Goal: Task Accomplishment & Management: Manage account settings

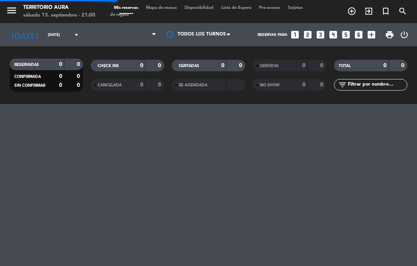
select select "es"
select select "dinner"
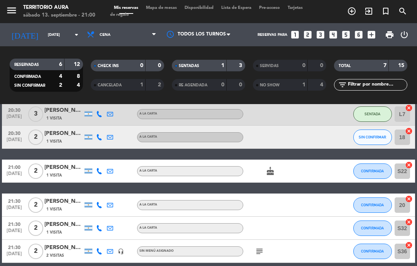
scroll to position [40, 0]
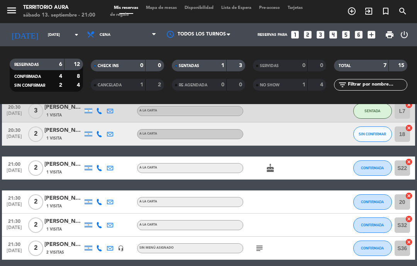
click at [384, 168] on button "CONFIRMADA" at bounding box center [372, 168] width 39 height 15
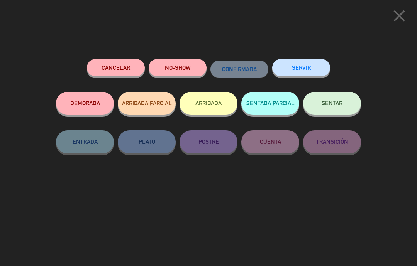
click at [344, 102] on button "SENTAR" at bounding box center [332, 103] width 58 height 23
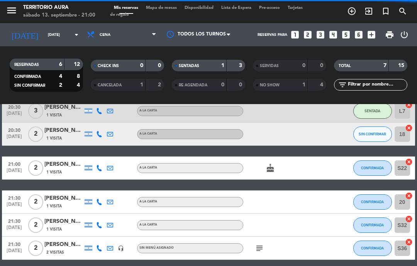
select select "dinner"
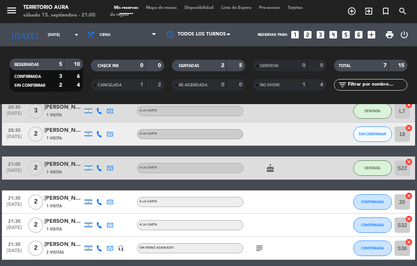
click at [311, 262] on div "20:30 [DATE] 3 [PERSON_NAME] 1 Visita A LA CARTA SENTADA L7 cancel 20:30 [DATE]…" at bounding box center [208, 197] width 413 height 194
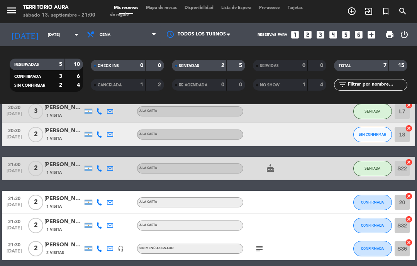
click at [333, 196] on div "21:30 sep. 13 2 Carolina Malatini 1 Visita A LA CARTA CONFIRMADA 20 cancel" at bounding box center [208, 202] width 413 height 23
click at [263, 172] on div "cake" at bounding box center [275, 168] width 65 height 23
click at [272, 166] on icon "cake" at bounding box center [269, 168] width 9 height 9
click at [281, 170] on div "cake" at bounding box center [275, 168] width 65 height 23
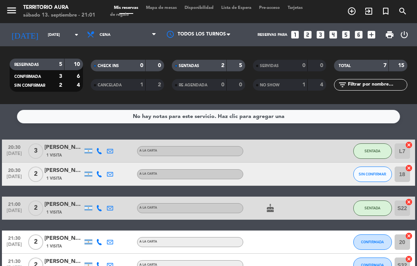
scroll to position [0, 0]
click at [115, 88] on div "CANCELADA" at bounding box center [111, 85] width 36 height 9
select select "dinner"
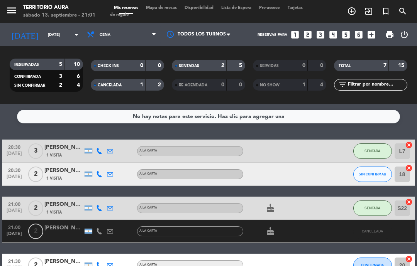
click at [282, 89] on div "NO SHOW" at bounding box center [273, 85] width 36 height 9
select select "dinner"
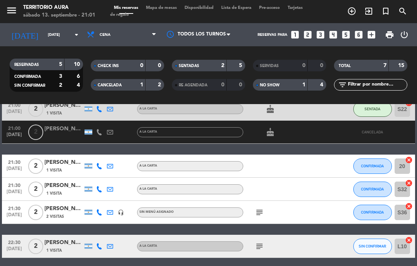
scroll to position [133, 0]
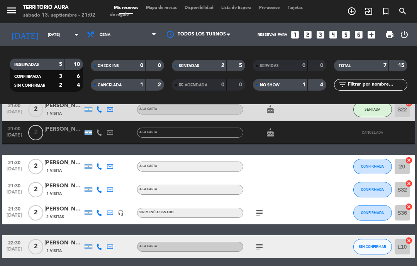
click at [263, 245] on icon "subject" at bounding box center [259, 246] width 9 height 9
click at [320, 243] on div at bounding box center [318, 246] width 21 height 23
click at [260, 247] on icon "subject" at bounding box center [259, 246] width 9 height 9
click at [330, 193] on div "21:30 sep. 13 2 Maximiliano Segovia 1 Visita A LA CARTA CONFIRMADA S32 cancel" at bounding box center [208, 189] width 413 height 23
click at [405, 249] on input "L10" at bounding box center [401, 246] width 15 height 15
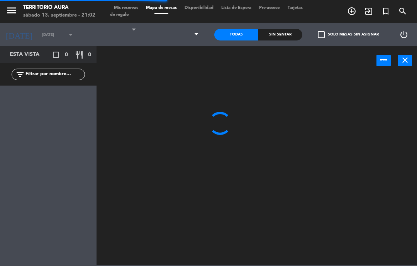
select select "dinner"
select select
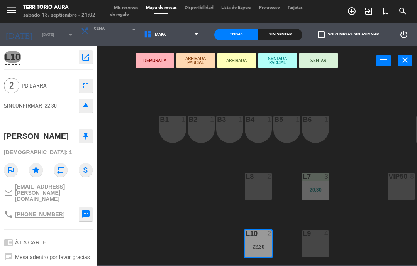
scroll to position [-3, 0]
click at [405, 60] on icon "close" at bounding box center [404, 60] width 9 height 9
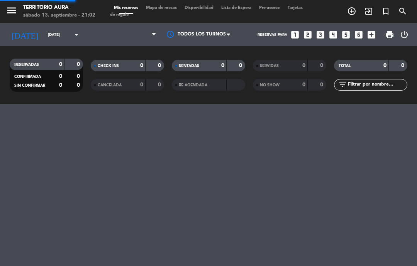
select select "dinner"
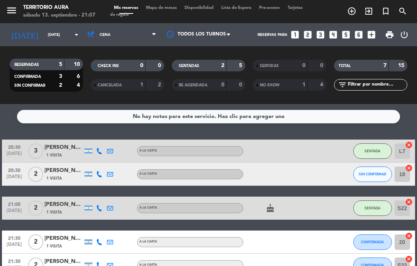
select select "dinner"
click at [275, 210] on icon "cake" at bounding box center [269, 208] width 9 height 9
click at [274, 211] on icon "cake" at bounding box center [269, 208] width 9 height 9
click at [325, 191] on div "20:30 sep. 13 3 Cristian murillo 1 Visita A LA CARTA ENTRADA L7 cancel 20:30 se…" at bounding box center [208, 237] width 413 height 194
click at [267, 212] on icon "cake" at bounding box center [269, 208] width 9 height 9
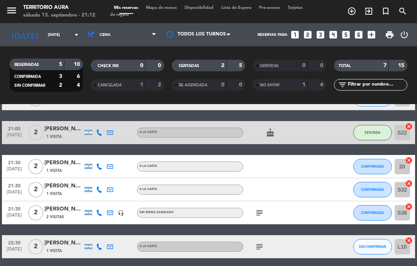
scroll to position [1, 0]
click at [309, 247] on div at bounding box center [318, 246] width 21 height 23
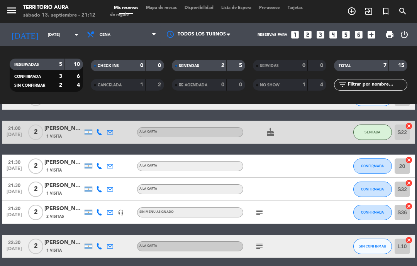
scroll to position [76, 0]
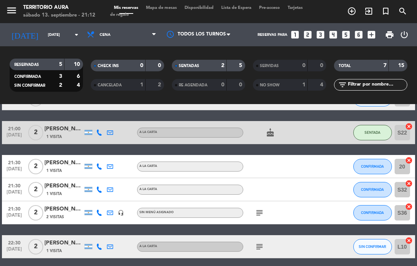
click at [261, 250] on icon "subject" at bounding box center [259, 246] width 9 height 9
click at [296, 206] on div "subject" at bounding box center [275, 212] width 65 height 23
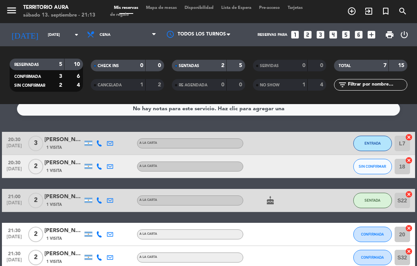
scroll to position [6, 0]
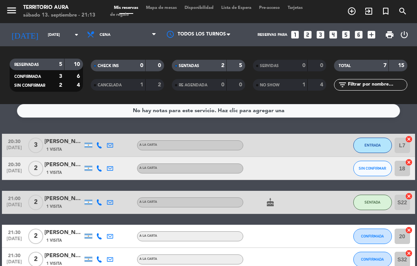
click at [381, 167] on span "SIN CONFIRMAR" at bounding box center [371, 168] width 27 height 4
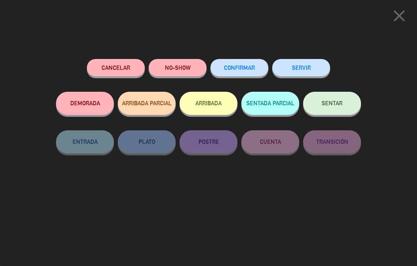
click at [182, 65] on button "NO-SHOW" at bounding box center [178, 67] width 58 height 17
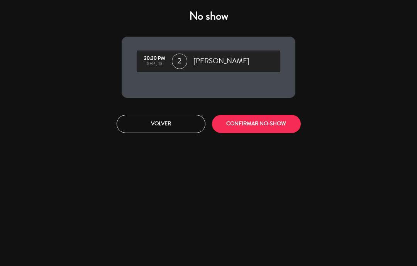
click at [268, 122] on button "CONFIRMAR NO-SHOW" at bounding box center [256, 124] width 89 height 18
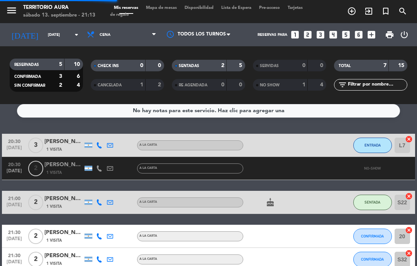
select select "dinner"
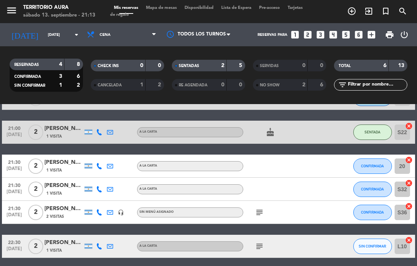
scroll to position [52, 0]
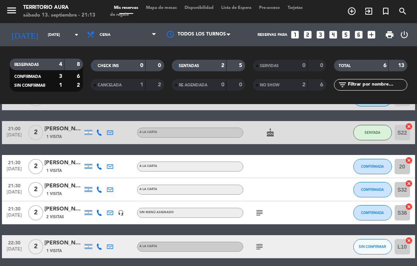
click at [250, 213] on div "subject" at bounding box center [275, 212] width 65 height 23
click at [266, 206] on div "subject" at bounding box center [275, 212] width 65 height 23
click at [256, 216] on div "subject" at bounding box center [275, 212] width 65 height 23
click at [256, 211] on icon "subject" at bounding box center [259, 212] width 9 height 9
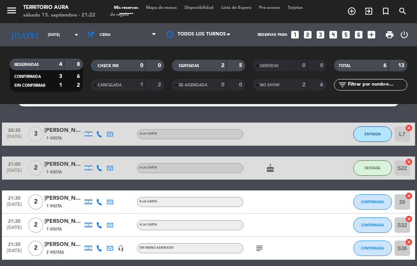
scroll to position [24, 0]
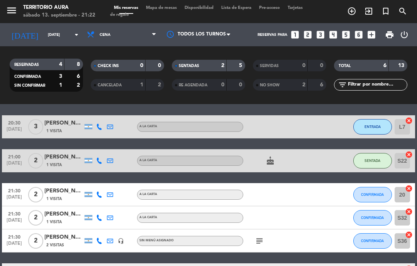
click at [379, 195] on button "CONFIRMADA" at bounding box center [372, 194] width 39 height 15
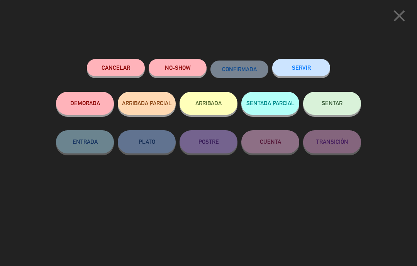
click at [337, 103] on span "SENTAR" at bounding box center [331, 103] width 21 height 7
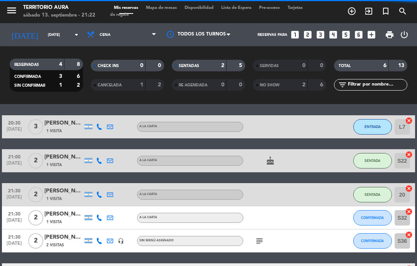
select select "dinner"
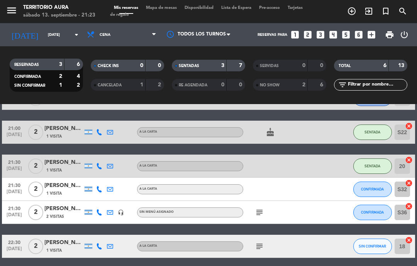
scroll to position [52, 0]
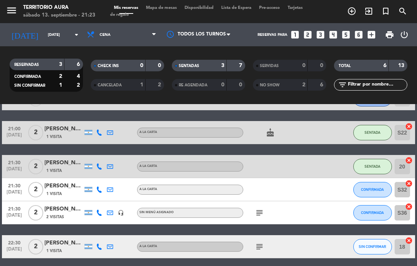
select select "dinner"
click at [404, 164] on input "20" at bounding box center [401, 166] width 15 height 15
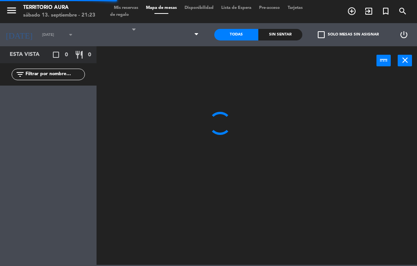
select select "dinner"
select select
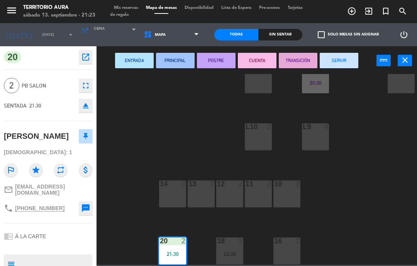
scroll to position [107, 0]
click at [232, 246] on div "18 2 22:30" at bounding box center [229, 251] width 27 height 27
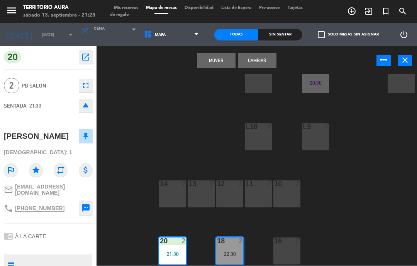
click at [257, 63] on button "Cambiar" at bounding box center [257, 60] width 39 height 15
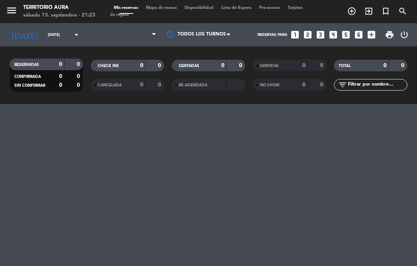
select select "dinner"
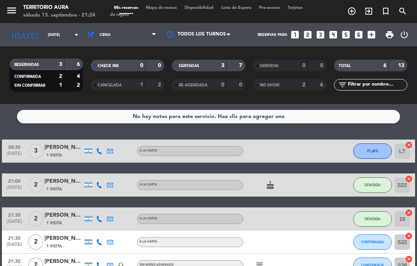
click at [44, 34] on input "[DATE]" at bounding box center [70, 35] width 53 height 12
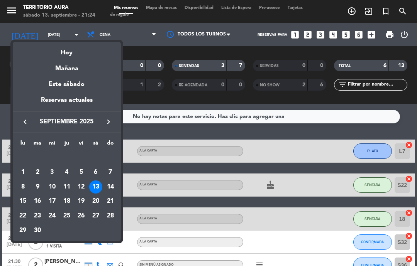
click at [25, 186] on div "8" at bounding box center [22, 187] width 13 height 13
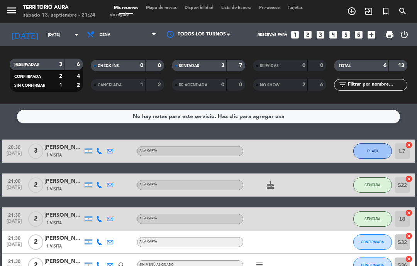
type input "lun. 8 sep."
select select "dinner"
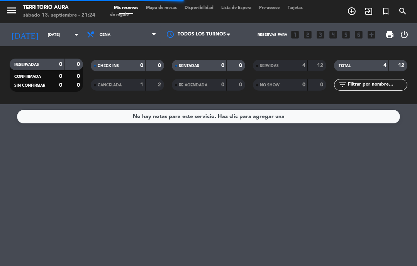
click at [44, 37] on input "lun. 8 sep." at bounding box center [70, 35] width 53 height 12
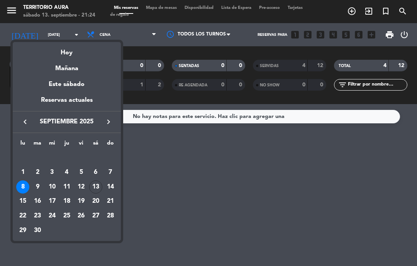
click at [25, 197] on div "15" at bounding box center [22, 201] width 13 height 13
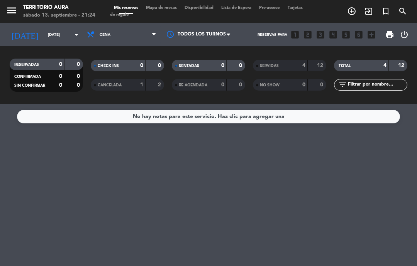
type input "lun. 15 sep."
select select "dinner"
click at [44, 30] on input "lun. 15 sep." at bounding box center [70, 35] width 53 height 12
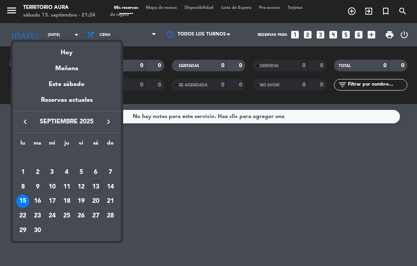
click at [37, 206] on div "16" at bounding box center [37, 201] width 13 height 13
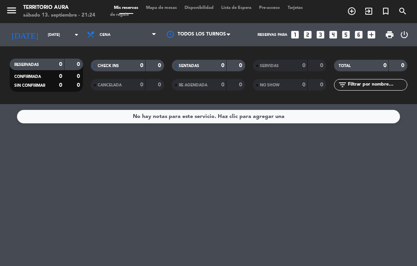
type input "mar. 16 sep."
select select "dinner"
click at [56, 35] on input "mar. 16 sep." at bounding box center [70, 35] width 53 height 12
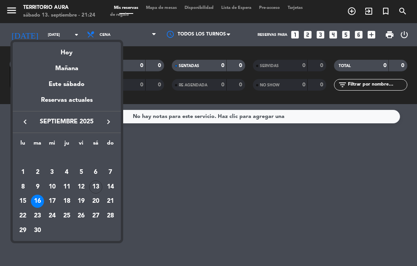
click at [51, 201] on div "17" at bounding box center [52, 201] width 13 height 13
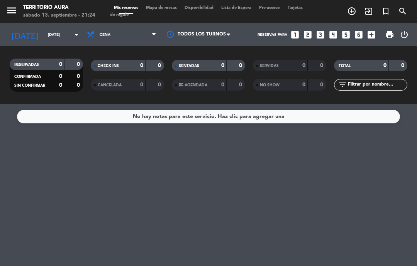
type input "mié. 17 sep."
select select "dinner"
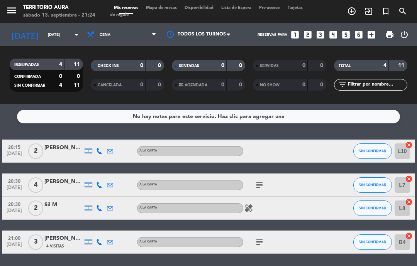
click at [264, 241] on icon "subject" at bounding box center [259, 242] width 9 height 9
click at [258, 181] on icon "subject" at bounding box center [259, 185] width 9 height 9
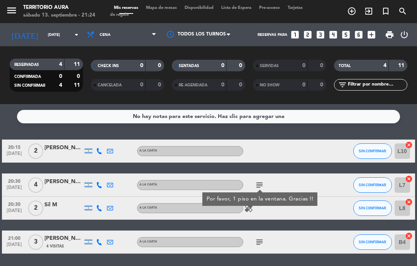
click at [404, 184] on input "L7" at bounding box center [401, 185] width 15 height 15
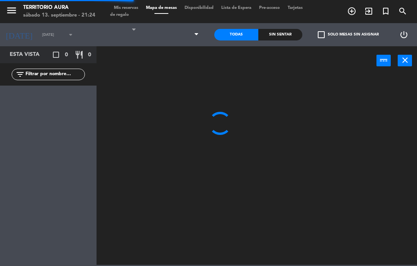
select select "dinner"
select select
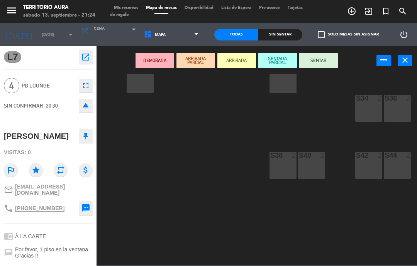
scroll to position [107, 261]
click at [396, 110] on div "S36 2" at bounding box center [397, 108] width 27 height 27
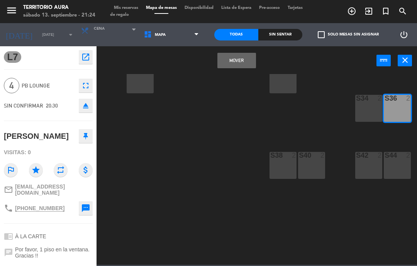
click at [372, 110] on div "S34 2" at bounding box center [368, 108] width 27 height 27
click at [248, 61] on button "Mover y Unir" at bounding box center [236, 60] width 39 height 15
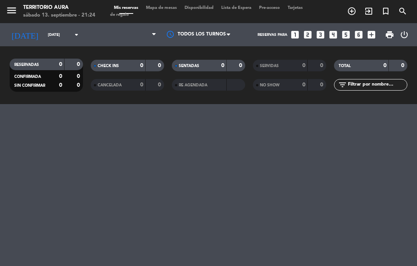
select select "dinner"
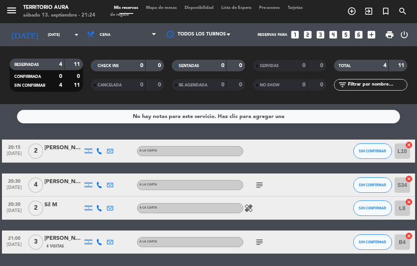
click at [261, 186] on icon "subject" at bounding box center [259, 185] width 9 height 9
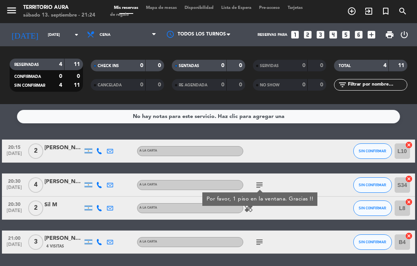
click at [335, 174] on div "20:30 sep. 17 4 Gustavo Glazman A LA CARTA subject Por favor, 1 piso en la vent…" at bounding box center [208, 185] width 413 height 23
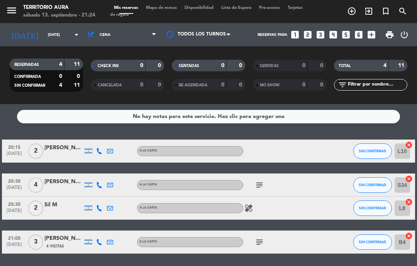
click at [404, 150] on input "L10" at bounding box center [401, 151] width 15 height 15
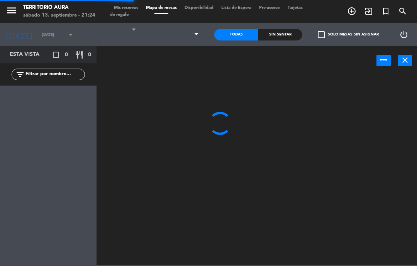
select select "dinner"
select select
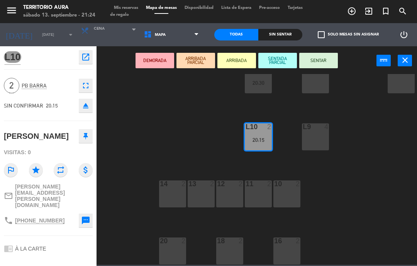
scroll to position [107, 0]
click at [229, 248] on div "18 2" at bounding box center [229, 251] width 27 height 27
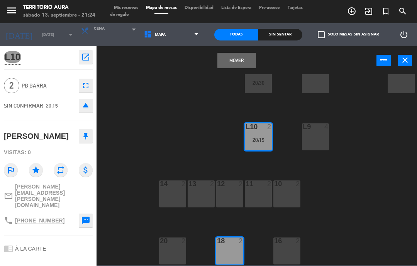
click at [235, 61] on button "Mover" at bounding box center [236, 60] width 39 height 15
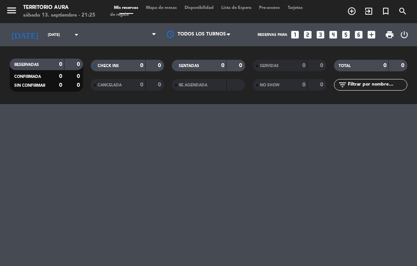
select select "dinner"
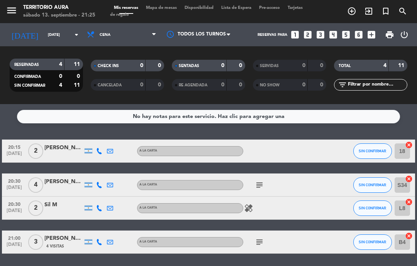
scroll to position [25, 0]
click at [403, 201] on input "L8" at bounding box center [401, 208] width 15 height 15
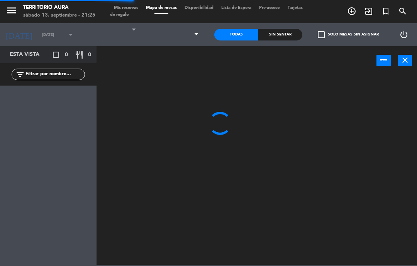
select select "dinner"
select select
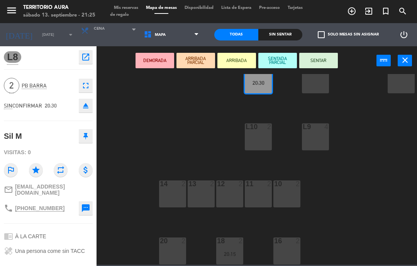
scroll to position [107, 0]
click at [174, 247] on div "20 2" at bounding box center [172, 251] width 27 height 27
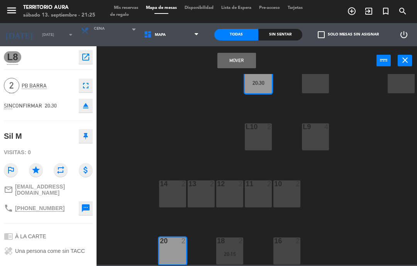
click at [243, 62] on button "Mover" at bounding box center [236, 60] width 39 height 15
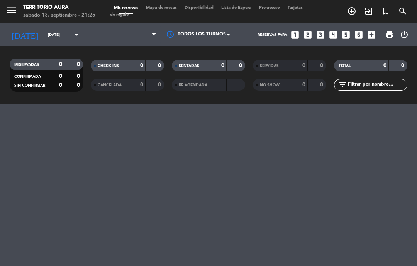
select select "dinner"
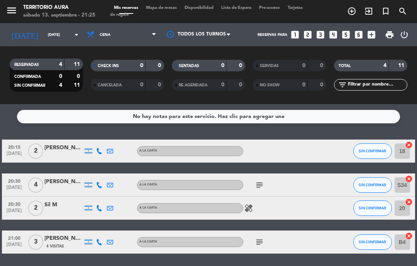
click at [267, 231] on div "subject" at bounding box center [275, 242] width 65 height 23
click at [259, 238] on icon "subject" at bounding box center [259, 242] width 9 height 9
click at [404, 235] on input "B4" at bounding box center [401, 242] width 15 height 15
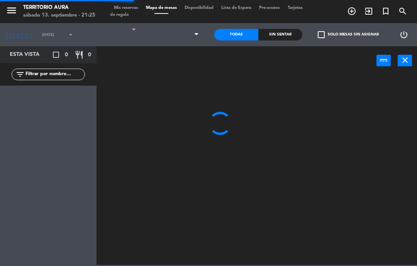
select select "dinner"
select select
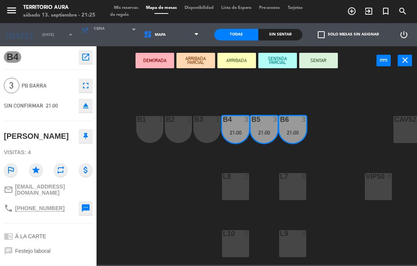
scroll to position [0, 23]
click at [293, 184] on div "L7 4" at bounding box center [292, 186] width 27 height 27
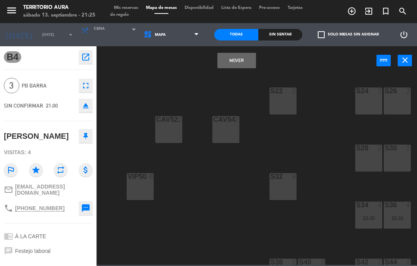
scroll to position [0, 261]
click at [231, 60] on button "Mover" at bounding box center [236, 60] width 39 height 15
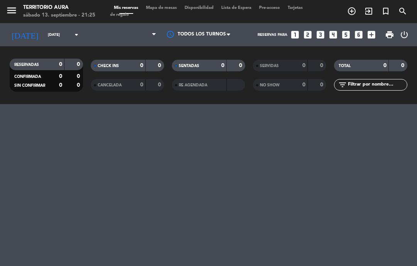
select select "dinner"
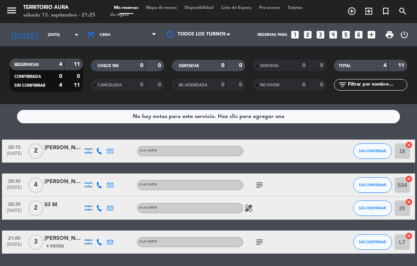
click at [399, 235] on input "L7" at bounding box center [401, 242] width 15 height 15
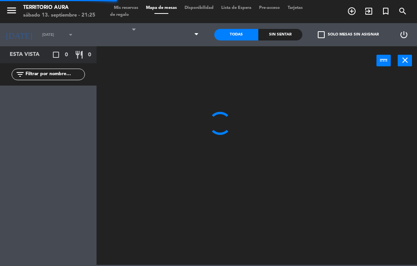
select select "dinner"
select select
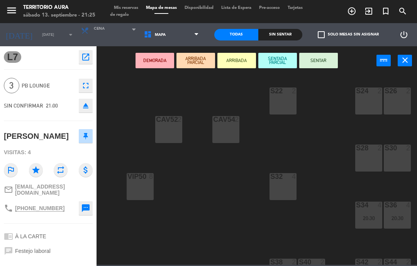
click at [395, 101] on div "S26 2" at bounding box center [397, 101] width 27 height 27
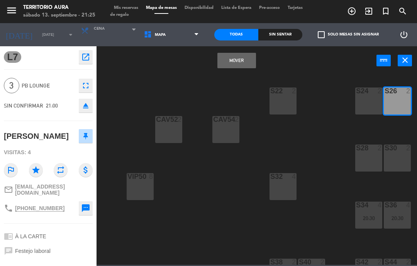
scroll to position [0, 261]
click at [371, 102] on div "S24 2" at bounding box center [368, 101] width 27 height 27
click at [242, 59] on button "Mover y Unir" at bounding box center [236, 60] width 39 height 15
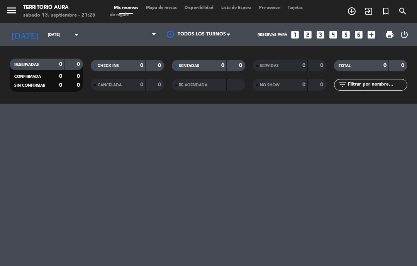
select select "dinner"
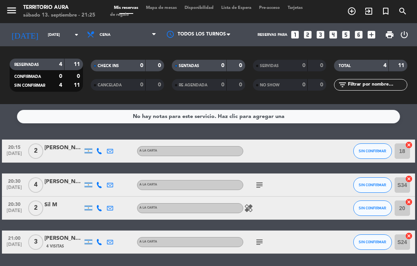
click at [46, 29] on input "mié. 17 sep." at bounding box center [70, 35] width 53 height 12
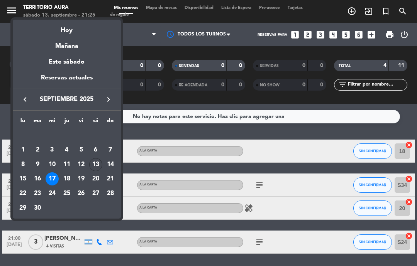
click at [60, 181] on td "18" at bounding box center [66, 179] width 15 height 15
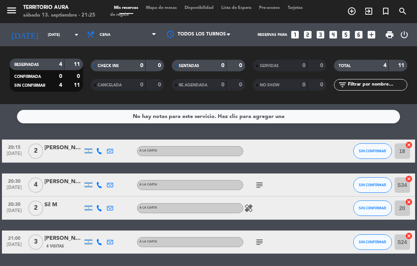
type input "jue. 18 sep."
select select "dinner"
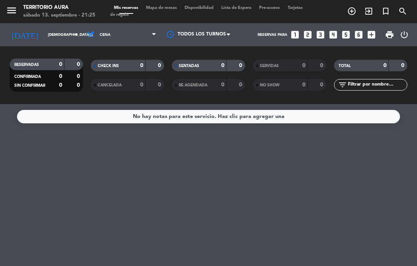
click at [60, 29] on input "jue. 18 sep." at bounding box center [70, 35] width 53 height 12
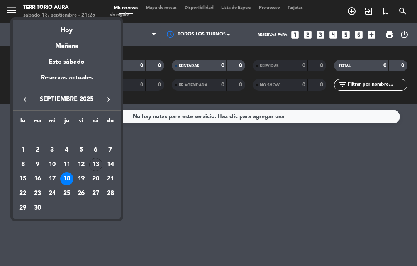
click at [84, 179] on div "19" at bounding box center [80, 178] width 13 height 13
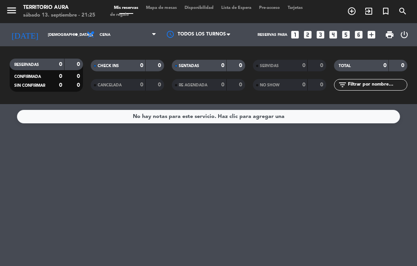
type input "vie. 19 sep."
select select "dinner"
click at [61, 29] on input "vie. 19 sep." at bounding box center [70, 35] width 53 height 12
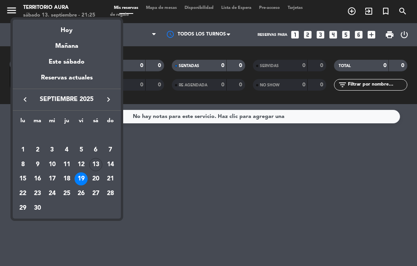
click at [96, 179] on div "20" at bounding box center [95, 178] width 13 height 13
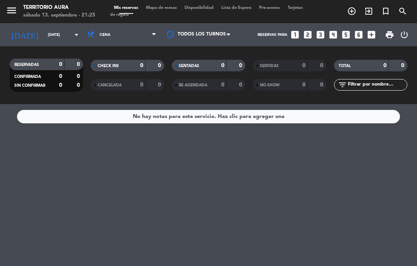
type input "sáb. 20 sep."
select select "dinner"
click at [59, 47] on div "RESERVADAS 0 0 CONFIRMADA 0 0 SIN CONFIRMAR 0 0 CHECK INS 0 0 CANCELADA 0 0 SEN…" at bounding box center [208, 75] width 417 height 58
click at [61, 48] on div "RESERVADAS 0 0 CONFIRMADA 0 0 SIN CONFIRMAR 0 0 CHECK INS 0 0 CANCELADA 0 0 SEN…" at bounding box center [208, 75] width 417 height 58
click at [66, 41] on input "sáb. 20 sep." at bounding box center [70, 35] width 53 height 12
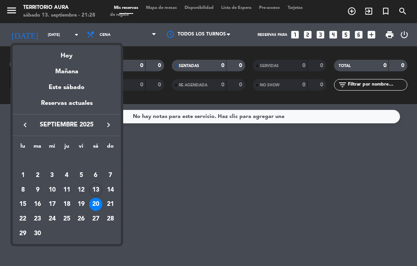
click at [112, 203] on div "21" at bounding box center [110, 204] width 13 height 13
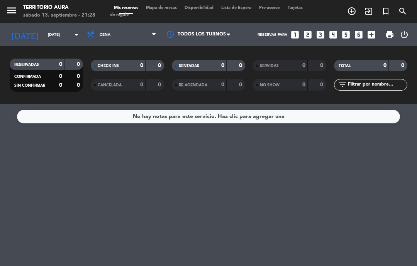
type input "dom. 21 sep."
select select "dinner"
click at [58, 37] on input "dom. 21 sep." at bounding box center [70, 35] width 53 height 12
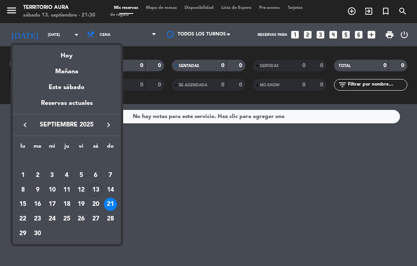
click at [96, 190] on div "13" at bounding box center [95, 190] width 13 height 13
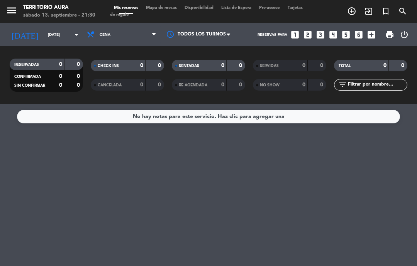
type input "[DATE]"
select select "dinner"
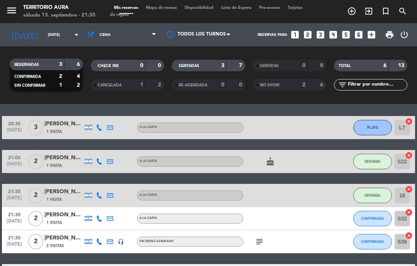
scroll to position [23, 0]
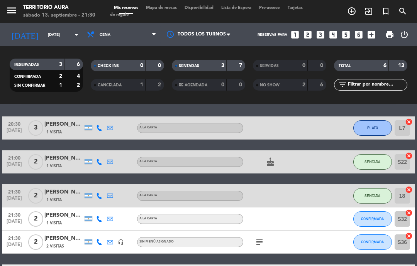
click at [377, 242] on span "CONFIRMADA" at bounding box center [372, 242] width 23 height 4
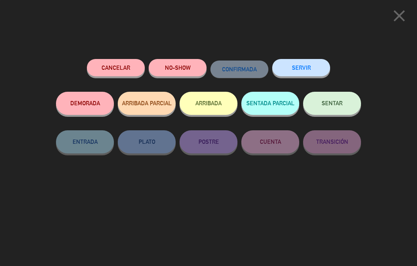
click at [341, 103] on span "SENTAR" at bounding box center [331, 103] width 21 height 7
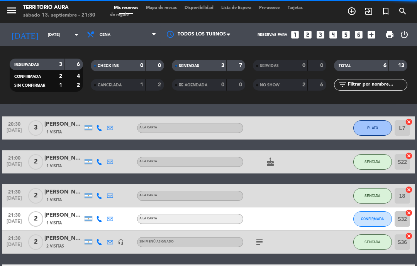
select select "dinner"
click at [263, 246] on icon "subject" at bounding box center [259, 242] width 9 height 9
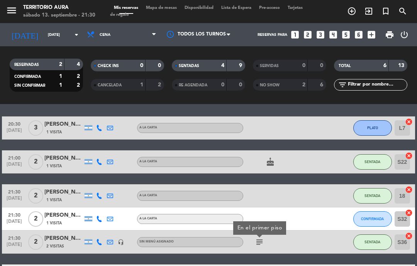
click at [311, 184] on div at bounding box center [318, 195] width 21 height 23
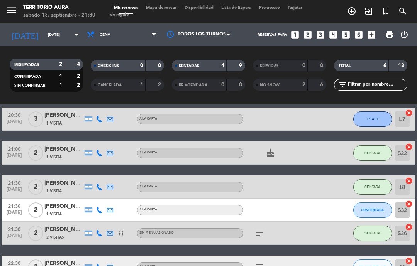
scroll to position [35, 0]
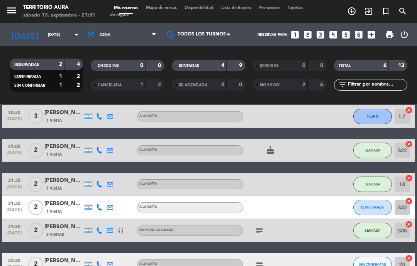
click at [261, 235] on icon "subject" at bounding box center [259, 230] width 9 height 9
click at [264, 230] on icon "subject" at bounding box center [259, 230] width 9 height 9
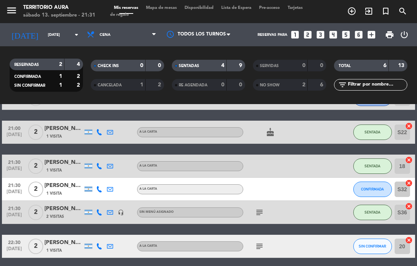
scroll to position [52, 0]
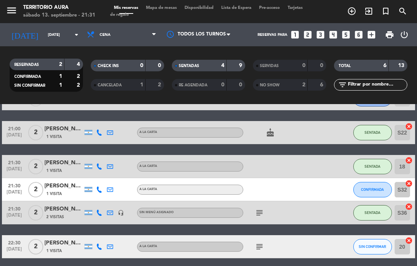
select select "dinner"
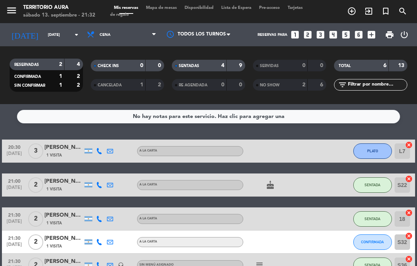
scroll to position [5, 0]
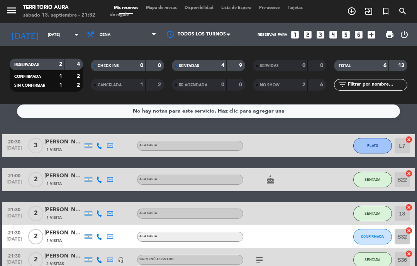
click at [381, 236] on span "CONFIRMADA" at bounding box center [372, 237] width 23 height 4
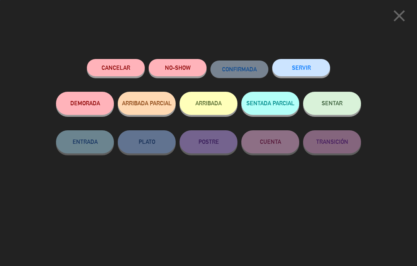
click at [341, 96] on button "SENTAR" at bounding box center [332, 103] width 58 height 23
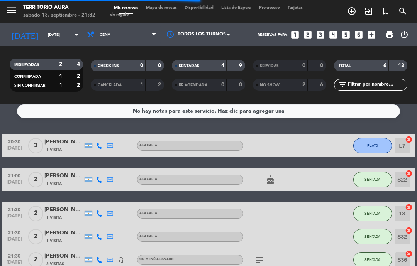
select select "dinner"
click at [313, 259] on div at bounding box center [318, 260] width 21 height 23
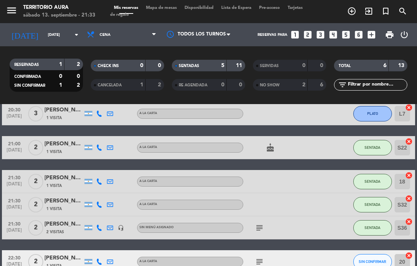
scroll to position [48, 0]
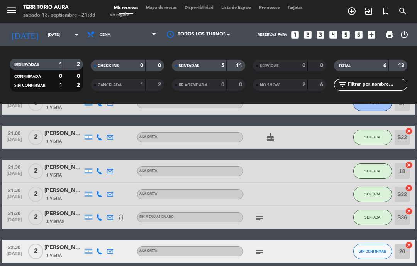
click at [260, 221] on icon "subject" at bounding box center [259, 217] width 9 height 9
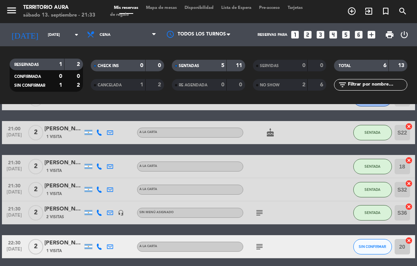
scroll to position [0, 0]
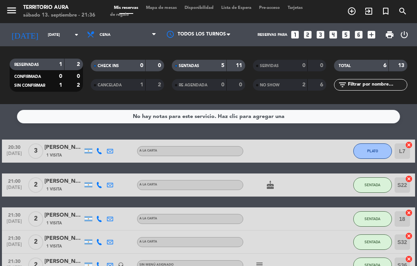
select select "dinner"
click at [168, 10] on span "Mapa de mesas" at bounding box center [161, 8] width 39 height 4
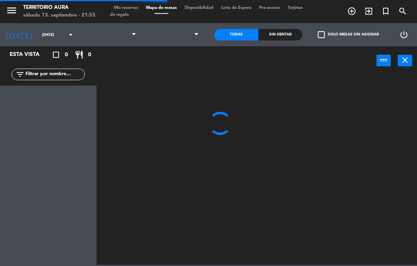
select select "dinner"
select select
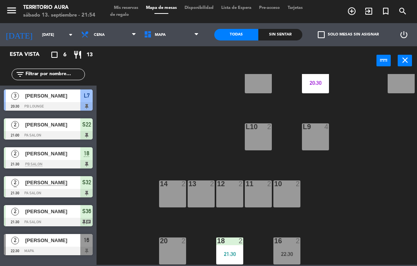
click at [173, 250] on div "20 2" at bounding box center [172, 251] width 27 height 27
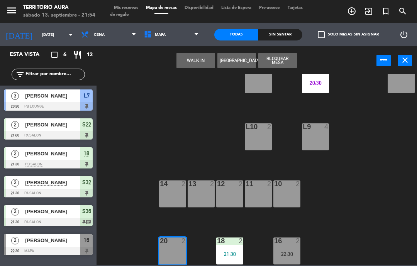
click at [199, 62] on button "WALK IN" at bounding box center [195, 60] width 39 height 15
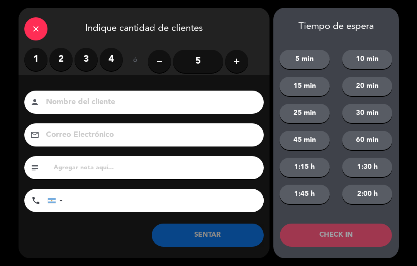
click at [67, 57] on label "2" at bounding box center [60, 59] width 23 height 23
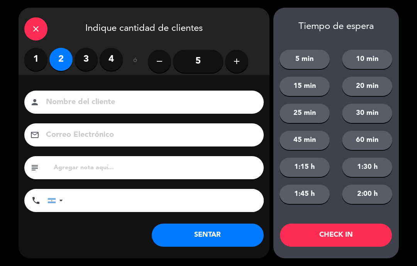
click at [230, 238] on button "SENTAR" at bounding box center [208, 235] width 112 height 23
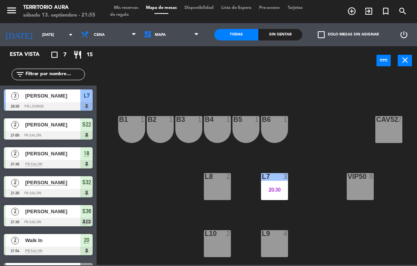
scroll to position [0, 42]
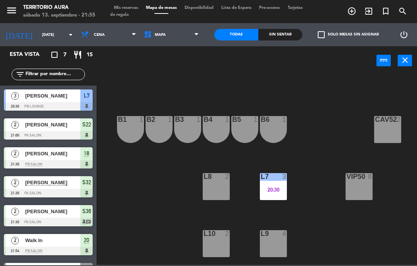
click at [132, 7] on span "Mis reservas" at bounding box center [126, 8] width 32 height 4
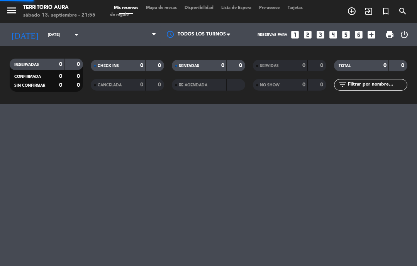
click at [131, 8] on span "Mis reservas" at bounding box center [126, 8] width 32 height 4
select select "dinner"
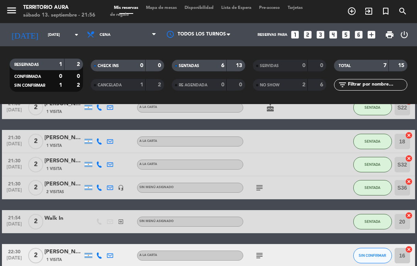
scroll to position [78, 0]
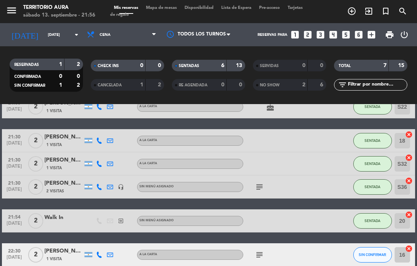
click at [375, 142] on span "SENTADA" at bounding box center [372, 141] width 16 height 4
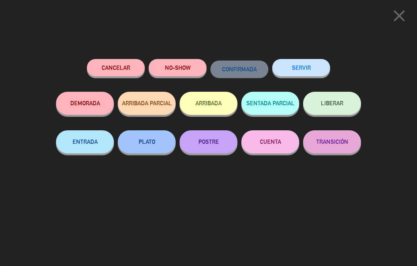
click at [154, 144] on button "PLATO" at bounding box center [147, 141] width 58 height 23
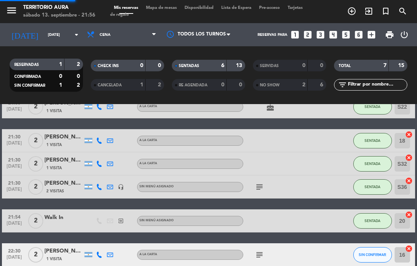
select select "dinner"
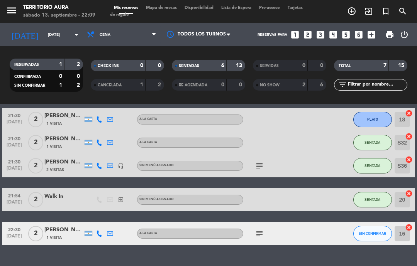
select select "dinner"
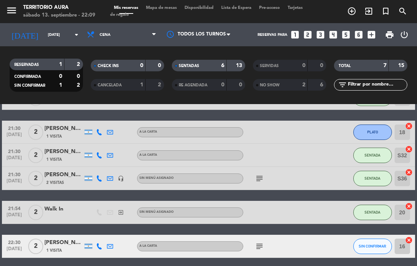
scroll to position [86, 0]
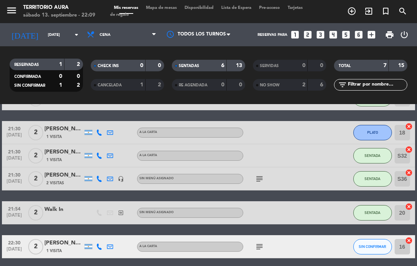
click at [168, 10] on span "Mapa de mesas" at bounding box center [161, 8] width 39 height 4
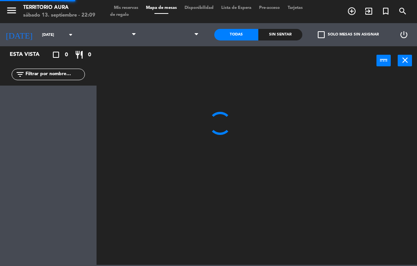
click at [165, 6] on span "Mapa de mesas" at bounding box center [161, 8] width 39 height 4
select select "dinner"
select select
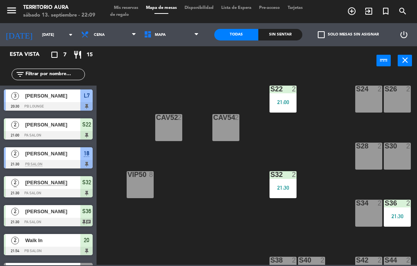
scroll to position [2, 261]
click at [324, 176] on div "S22 2 21:00 S24 2 S26 2 B3 1 B4 1 B5 1 B6 1 B1 1 B2 1 CAV52 2 CAV54 2 S28 2 S30…" at bounding box center [259, 169] width 316 height 191
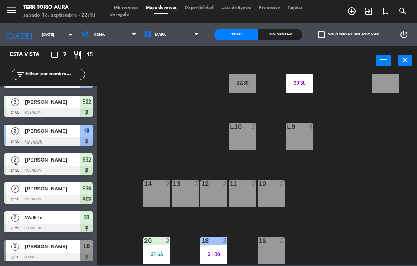
scroll to position [107, 16]
click at [268, 247] on div "16 2" at bounding box center [270, 251] width 27 height 27
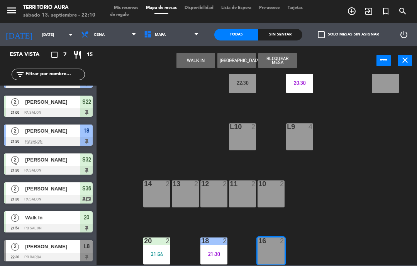
click at [203, 57] on button "WALK IN" at bounding box center [195, 60] width 39 height 15
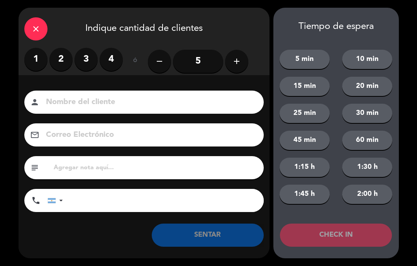
click at [63, 61] on label "2" at bounding box center [60, 59] width 23 height 23
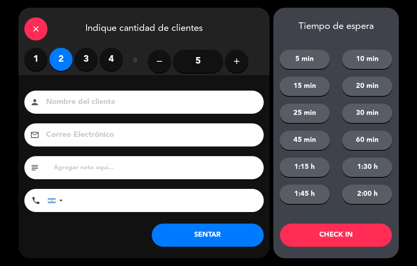
click at [233, 238] on button "SENTAR" at bounding box center [208, 235] width 112 height 23
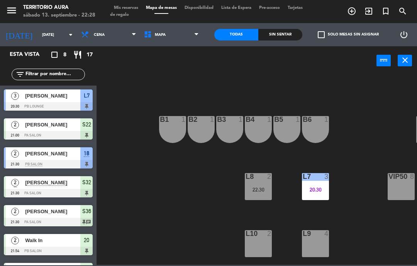
scroll to position [0, 0]
click at [134, 9] on span "Mis reservas" at bounding box center [126, 8] width 32 height 4
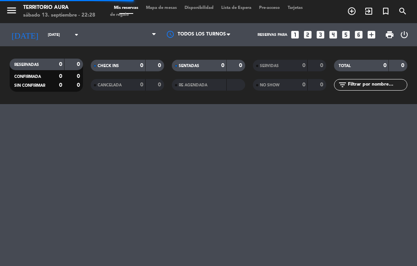
select select "dinner"
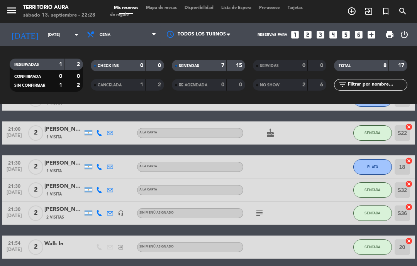
scroll to position [53, 0]
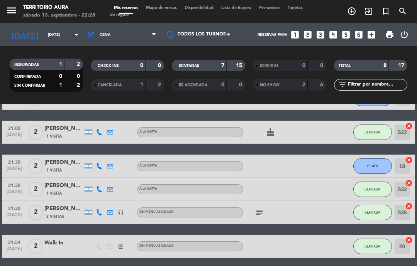
click at [377, 166] on span "PLATO" at bounding box center [372, 166] width 11 height 4
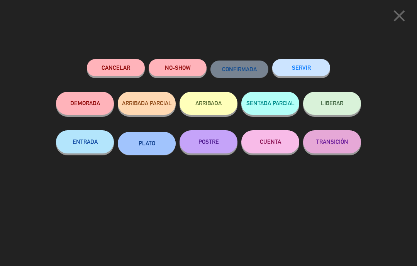
click at [226, 141] on button "POSTRE" at bounding box center [208, 141] width 58 height 23
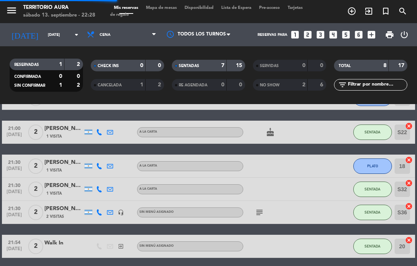
select select "dinner"
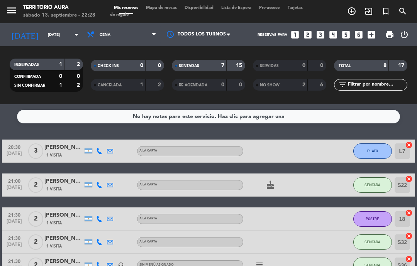
scroll to position [0, 0]
click at [378, 153] on button "PLATO" at bounding box center [372, 151] width 39 height 15
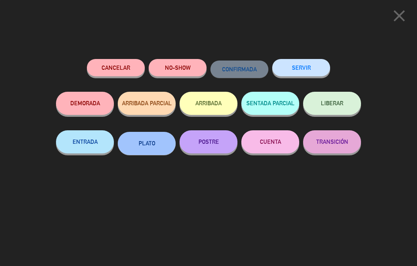
click at [214, 146] on button "POSTRE" at bounding box center [208, 141] width 58 height 23
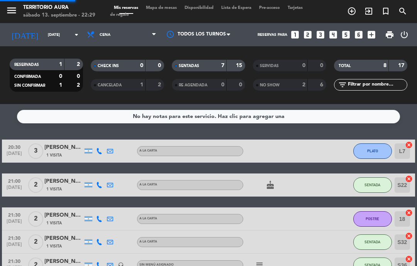
select select "dinner"
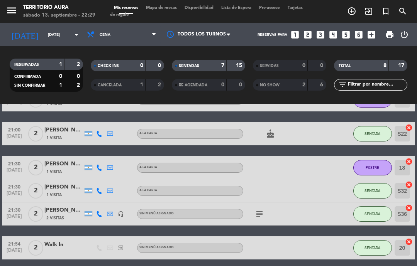
scroll to position [85, 0]
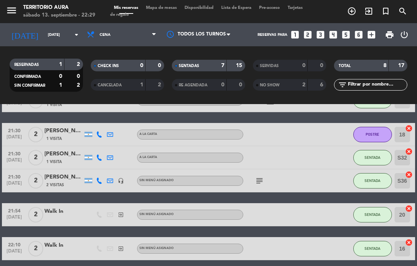
click at [251, 181] on div "subject" at bounding box center [275, 180] width 65 height 23
click at [257, 180] on icon "subject" at bounding box center [259, 180] width 9 height 9
click at [330, 216] on div "21:54 sep. 13 2 Walk In exit_to_app Sin menú asignado SENTADA 20 cancel" at bounding box center [208, 214] width 413 height 23
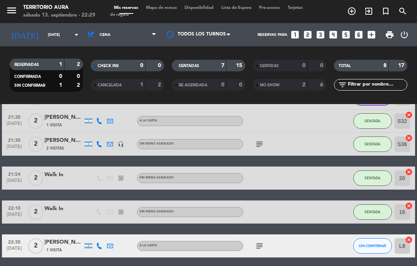
scroll to position [120, 0]
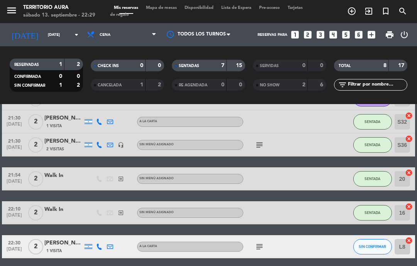
click at [260, 248] on icon "subject" at bounding box center [259, 246] width 9 height 9
click at [262, 244] on icon "subject" at bounding box center [259, 246] width 9 height 9
click at [328, 188] on div "20:30 sep. 13 3 Cristian murillo 1 Visita A LA CARTA POSTRE L7 cancel 21:00 sep…" at bounding box center [208, 138] width 413 height 239
click at [310, 225] on div "20:30 sep. 13 3 Cristian murillo 1 Visita A LA CARTA POSTRE L7 cancel 21:00 sep…" at bounding box center [208, 138] width 413 height 239
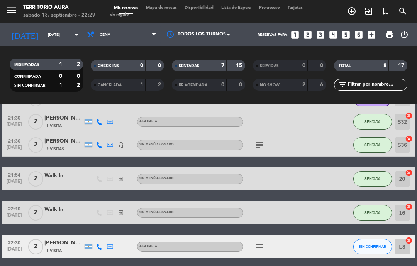
click at [272, 238] on div "subject" at bounding box center [275, 246] width 65 height 23
click at [264, 243] on icon "subject" at bounding box center [259, 246] width 9 height 9
click at [303, 211] on div at bounding box center [275, 212] width 65 height 23
click at [260, 242] on icon "subject" at bounding box center [259, 246] width 9 height 9
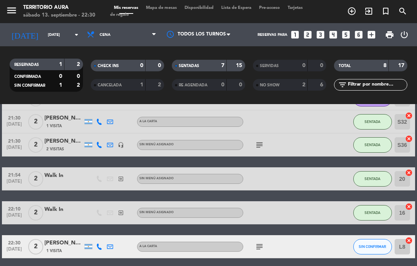
click at [259, 242] on icon "subject" at bounding box center [259, 246] width 9 height 9
click at [325, 235] on div at bounding box center [318, 246] width 21 height 23
click at [263, 242] on icon "subject" at bounding box center [259, 246] width 9 height 9
click at [312, 235] on div at bounding box center [318, 246] width 21 height 23
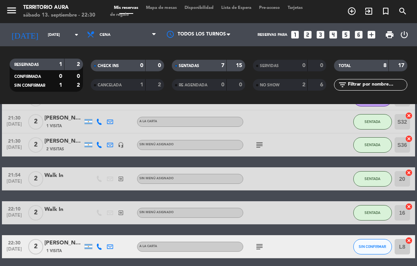
click at [275, 235] on div "subject" at bounding box center [275, 246] width 65 height 23
click at [263, 242] on icon "subject" at bounding box center [259, 246] width 9 height 9
click at [313, 235] on div at bounding box center [318, 246] width 21 height 23
click at [316, 228] on div "No hay notas para este servicio. Haz clic para agregar una 20:30 sep. 13 3 Cris…" at bounding box center [208, 185] width 417 height 162
click at [262, 242] on icon "subject" at bounding box center [259, 246] width 9 height 9
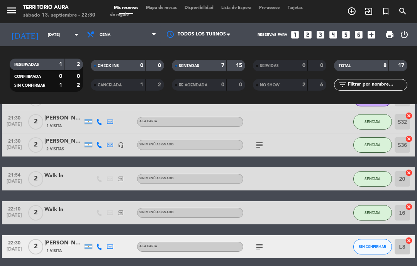
click at [323, 235] on div "No hay notas para este servicio. Haz clic para agregar una 20:30 sep. 13 3 Cris…" at bounding box center [208, 185] width 417 height 162
click at [261, 242] on icon "subject" at bounding box center [259, 246] width 9 height 9
click at [330, 203] on div "20:30 sep. 13 3 Cristian murillo 1 Visita A LA CARTA POSTRE L7 cancel 21:00 sep…" at bounding box center [208, 138] width 413 height 239
click at [336, 235] on div "22:30 sep. 13 2 SOL Palacios 1 Visita A LA CARTA subject SIN CONFIRMAR L8 cancel" at bounding box center [208, 246] width 413 height 23
click at [263, 242] on icon "subject" at bounding box center [259, 246] width 9 height 9
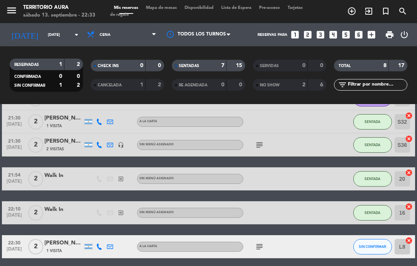
click at [264, 242] on icon "subject" at bounding box center [259, 246] width 9 height 9
click at [333, 197] on div "20:30 sep. 13 3 Cristian murillo 1 Visita A LA CARTA POSTRE L7 cancel 21:00 sep…" at bounding box center [208, 138] width 413 height 239
click at [259, 242] on icon "subject" at bounding box center [259, 246] width 9 height 9
click at [322, 201] on div at bounding box center [318, 212] width 21 height 23
click at [310, 201] on div at bounding box center [318, 212] width 21 height 23
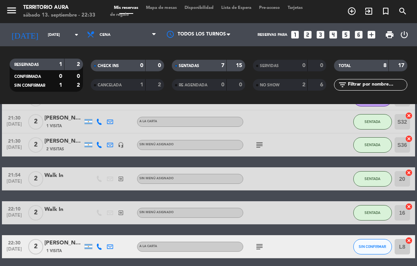
click at [262, 242] on icon "subject" at bounding box center [259, 246] width 9 height 9
click at [340, 201] on div "22:10 sep. 13 2 Walk In exit_to_app Sin menú asignado SENTADA 16 cancel" at bounding box center [208, 212] width 413 height 23
click at [264, 235] on div "subject" at bounding box center [275, 246] width 65 height 23
click at [261, 242] on icon "subject" at bounding box center [259, 246] width 9 height 9
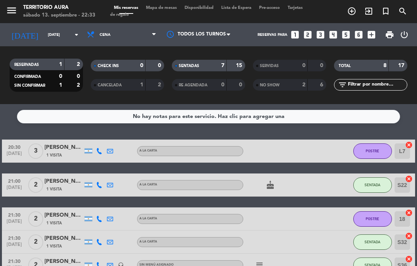
scroll to position [0, 0]
select select "dinner"
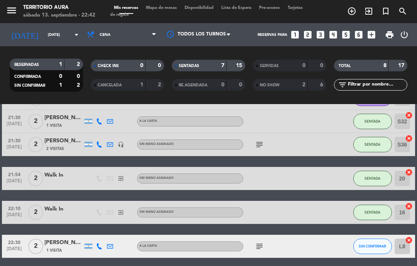
scroll to position [120, 0]
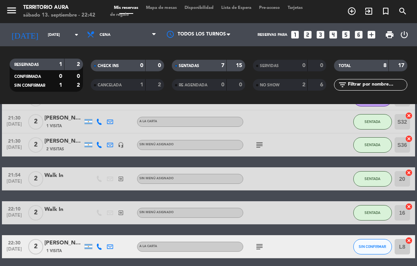
click at [373, 211] on span "SENTADA" at bounding box center [372, 213] width 16 height 4
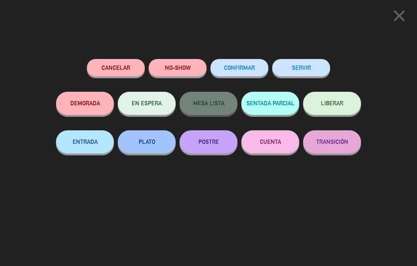
click at [93, 141] on button "ENTRADA" at bounding box center [85, 141] width 58 height 23
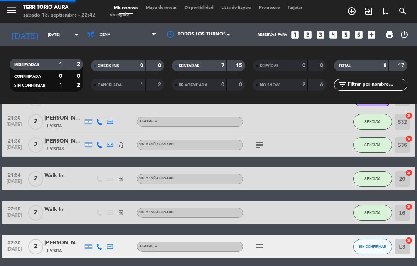
select select "dinner"
click at [263, 242] on icon "subject" at bounding box center [259, 246] width 9 height 9
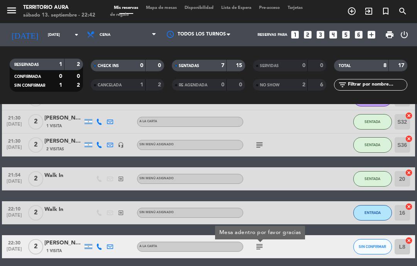
click at [337, 201] on div "22:10 sep. 13 2 Walk In exit_to_app Sin menú asignado ENTRADA 16 cancel" at bounding box center [208, 212] width 413 height 23
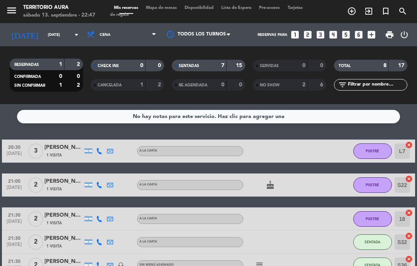
scroll to position [0, 0]
click at [54, 34] on input "[DATE]" at bounding box center [70, 35] width 53 height 12
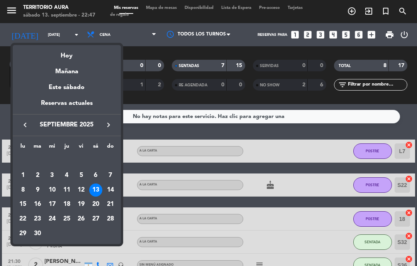
click at [22, 204] on div "15" at bounding box center [22, 204] width 13 height 13
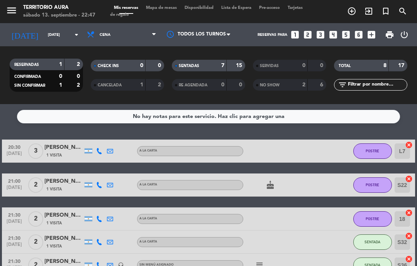
type input "lun. 15 sep."
select select "dinner"
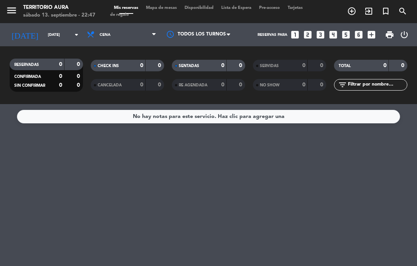
click at [60, 35] on input "lun. 15 sep." at bounding box center [70, 35] width 53 height 12
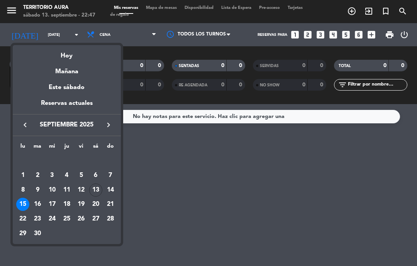
click at [42, 203] on div "16" at bounding box center [37, 204] width 13 height 13
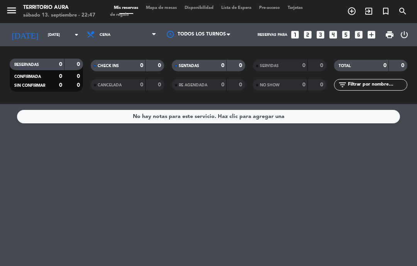
type input "mar. 16 sep."
select select "dinner"
click at [62, 33] on input "mar. 16 sep." at bounding box center [70, 35] width 53 height 12
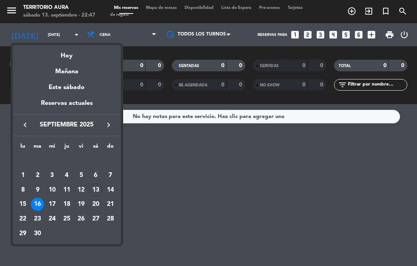
click at [51, 205] on div "17" at bounding box center [52, 204] width 13 height 13
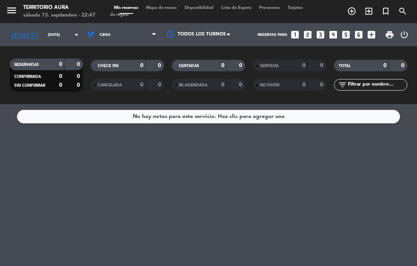
type input "mié. 17 sep."
select select "dinner"
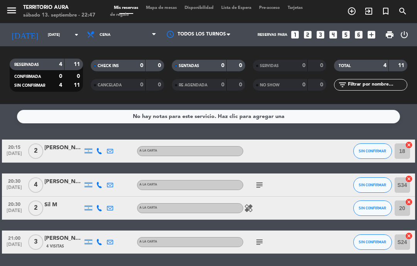
scroll to position [31, 0]
click at [57, 29] on input "mié. 17 sep." at bounding box center [70, 35] width 53 height 12
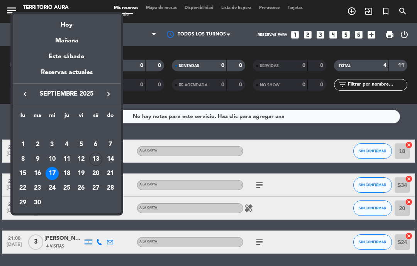
click at [70, 174] on div "18" at bounding box center [66, 173] width 13 height 13
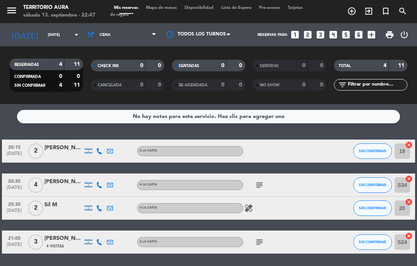
type input "jue. 18 sep."
select select "dinner"
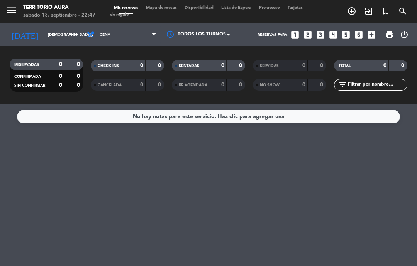
click at [57, 29] on input "jue. 18 sep." at bounding box center [70, 35] width 53 height 12
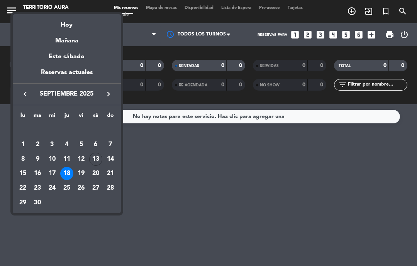
click at [85, 176] on div "19" at bounding box center [80, 173] width 13 height 13
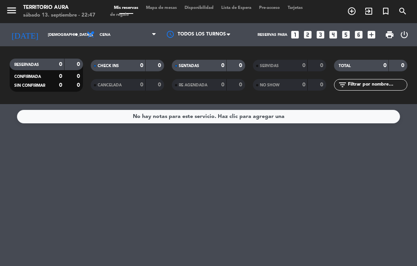
type input "vie. 19 sep."
select select "dinner"
click at [18, 27] on icon "[DATE]" at bounding box center [25, 35] width 38 height 16
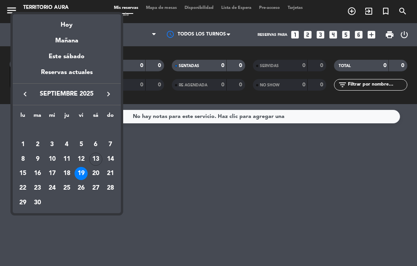
click at [97, 173] on div "20" at bounding box center [95, 173] width 13 height 13
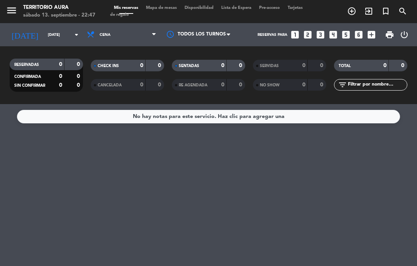
type input "sáb. 20 sep."
select select "dinner"
click at [44, 37] on input "sáb. 20 sep." at bounding box center [70, 35] width 53 height 12
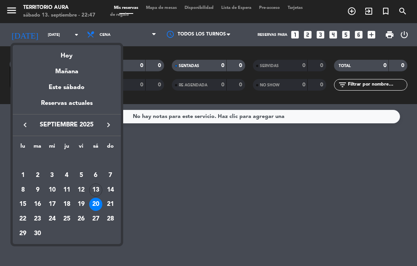
click at [46, 56] on div "Hoy" at bounding box center [67, 53] width 108 height 16
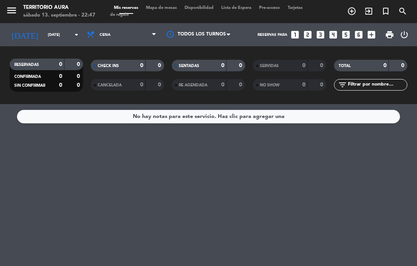
type input "[DATE]"
select select "dinner"
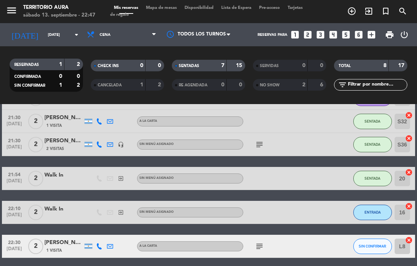
scroll to position [120, 0]
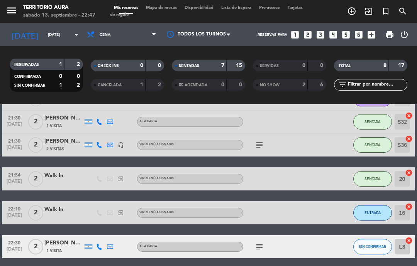
click at [377, 180] on span "SENTADA" at bounding box center [372, 179] width 16 height 4
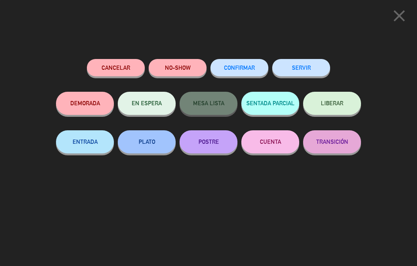
click at [206, 141] on button "POSTRE" at bounding box center [208, 141] width 58 height 23
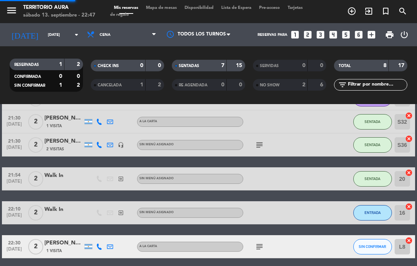
select select "dinner"
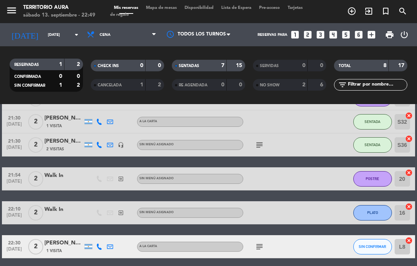
scroll to position [13, 0]
click at [289, 215] on div "20:30 sep. 13 3 Cristian murillo 1 Visita A LA CARTA POSTRE L7 cancel 21:00 sep…" at bounding box center [208, 138] width 413 height 239
click at [263, 242] on icon "subject" at bounding box center [259, 246] width 9 height 9
click at [260, 242] on icon "subject" at bounding box center [259, 246] width 9 height 9
click at [264, 242] on icon "subject" at bounding box center [259, 246] width 9 height 9
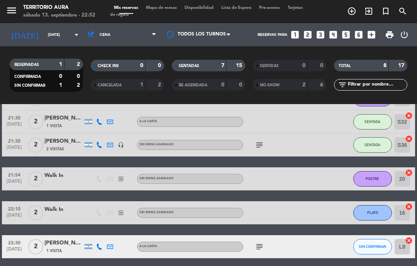
click at [314, 185] on div "20:30 sep. 13 3 Cristian murillo 1 Visita A LA CARTA POSTRE L7 cancel 21:00 sep…" at bounding box center [208, 138] width 413 height 239
select select "dinner"
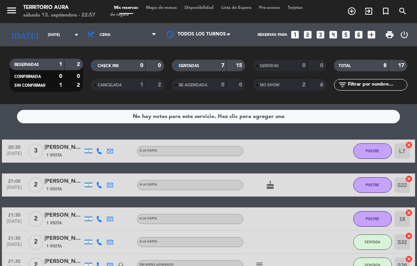
scroll to position [0, 0]
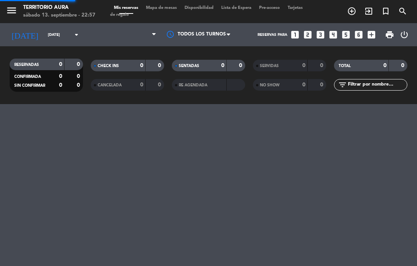
select select "es"
select select "dinner"
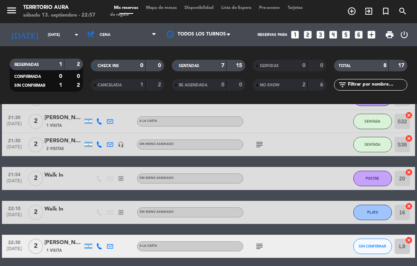
scroll to position [120, 0]
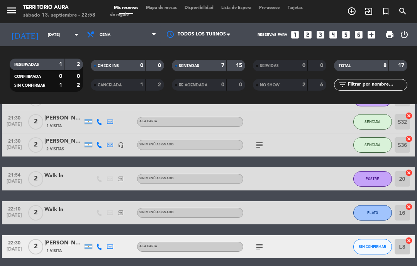
click at [125, 189] on div "exit_to_app" at bounding box center [120, 178] width 11 height 23
click at [307, 262] on div "No hay notas para este servicio. Haz clic para agregar una 20:30 [DATE] 3 [PERS…" at bounding box center [208, 185] width 417 height 162
select select "dinner"
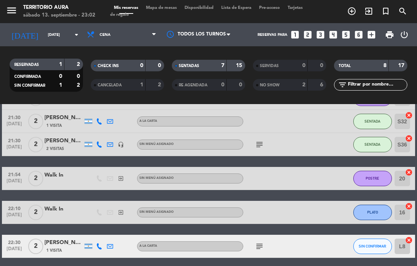
click at [372, 248] on span "SIN CONFIRMAR" at bounding box center [371, 246] width 27 height 4
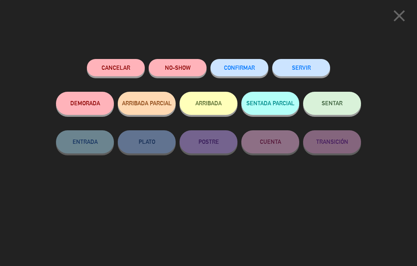
click at [180, 66] on button "NO-SHOW" at bounding box center [178, 67] width 58 height 17
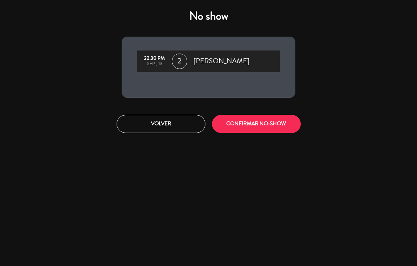
click at [282, 124] on button "CONFIRMAR NO-SHOW" at bounding box center [256, 124] width 89 height 18
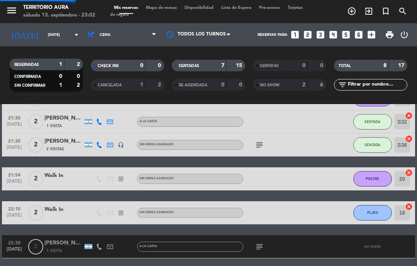
select select "dinner"
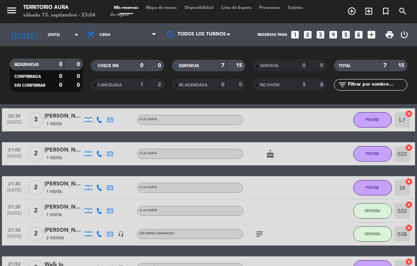
scroll to position [29, 0]
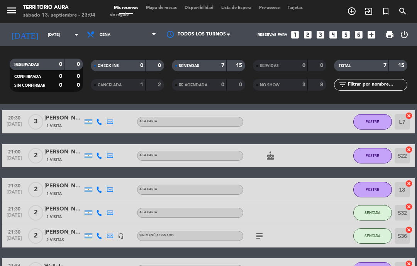
click at [370, 188] on span "POSTRE" at bounding box center [372, 190] width 14 height 4
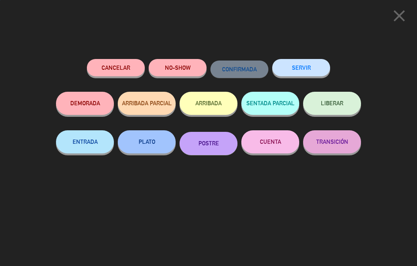
click at [316, 71] on button "SERVIR" at bounding box center [301, 67] width 58 height 17
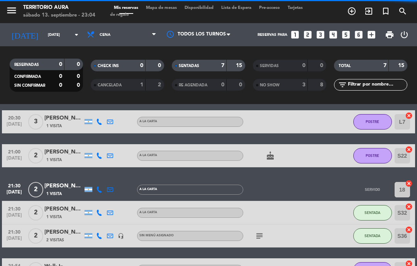
select select "dinner"
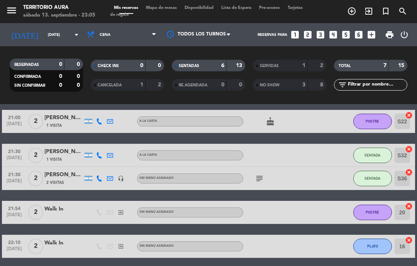
scroll to position [63, 0]
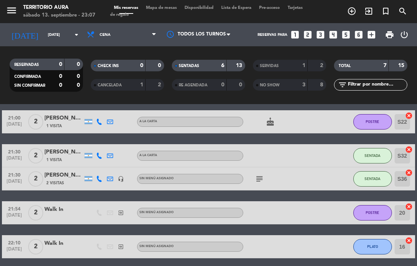
select select "dinner"
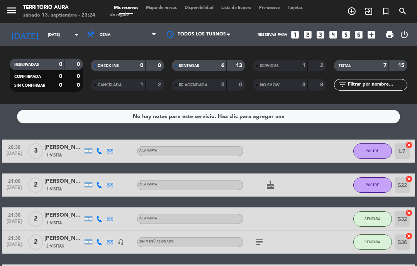
scroll to position [61, 0]
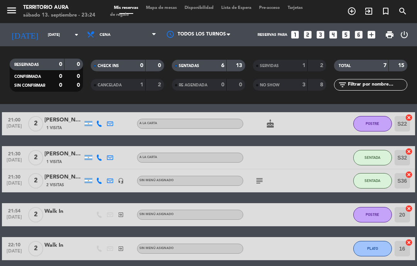
click at [378, 207] on button "POSTRE" at bounding box center [372, 214] width 39 height 15
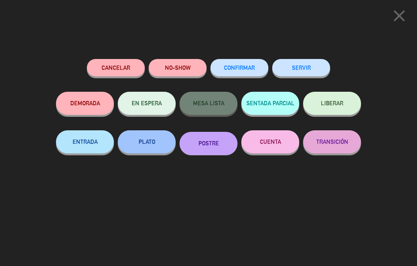
click at [306, 64] on button "SERVIR" at bounding box center [301, 67] width 58 height 17
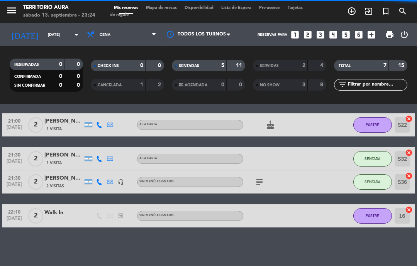
scroll to position [29, 0]
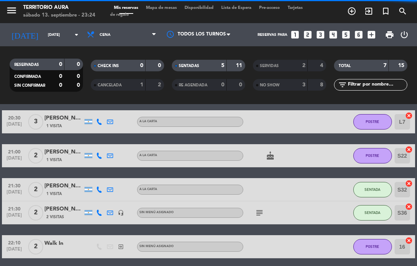
select select "dinner"
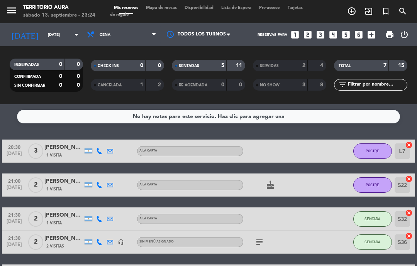
scroll to position [0, 0]
click at [268, 231] on div "subject" at bounding box center [275, 242] width 65 height 23
click at [255, 233] on div "subject" at bounding box center [275, 242] width 65 height 23
click at [263, 238] on icon "subject" at bounding box center [259, 242] width 9 height 9
click at [300, 231] on div "subject En el primer piso" at bounding box center [275, 242] width 65 height 23
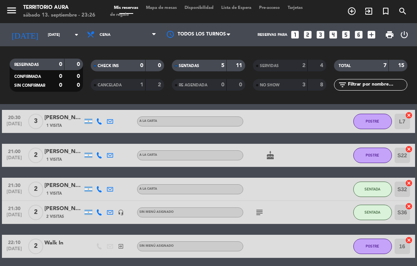
scroll to position [29, 0]
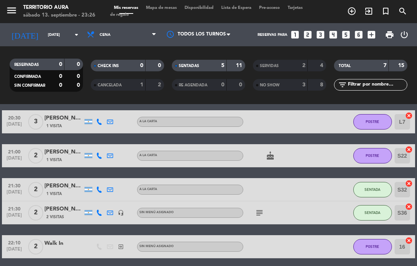
click at [317, 201] on div at bounding box center [318, 212] width 21 height 23
click at [256, 205] on div "subject" at bounding box center [275, 212] width 65 height 23
click at [258, 208] on icon "subject" at bounding box center [259, 212] width 9 height 9
click at [259, 201] on div "subject En el primer piso" at bounding box center [275, 212] width 65 height 23
click at [314, 178] on div at bounding box center [318, 189] width 21 height 23
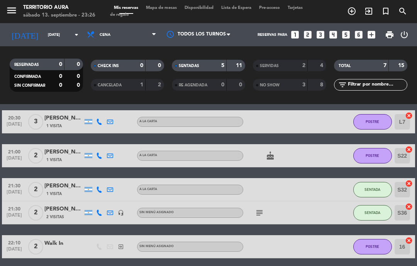
click at [259, 208] on icon "subject" at bounding box center [259, 212] width 9 height 9
click at [305, 201] on div "subject" at bounding box center [275, 212] width 65 height 23
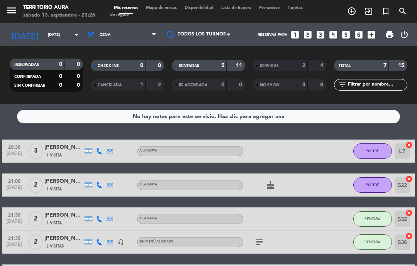
scroll to position [0, 0]
select select "dinner"
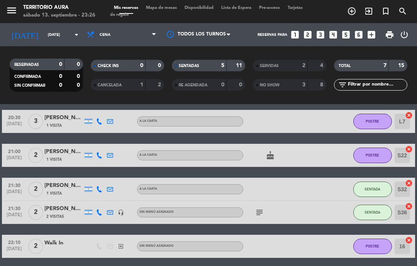
scroll to position [29, 0]
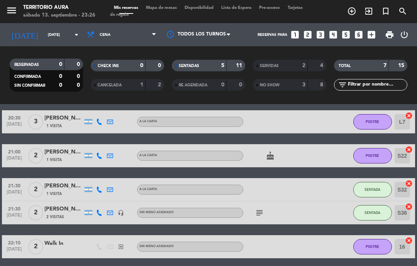
click at [264, 208] on icon "subject" at bounding box center [259, 212] width 9 height 9
click at [312, 178] on div at bounding box center [318, 189] width 21 height 23
click at [275, 151] on icon "cake" at bounding box center [269, 155] width 9 height 9
click at [308, 160] on div "20:30 [DATE] 3 [PERSON_NAME] 1 Visita A LA CARTA POSTRE L7 cancel 21:00 [DATE] …" at bounding box center [208, 184] width 413 height 148
click at [254, 208] on div "subject" at bounding box center [275, 212] width 65 height 23
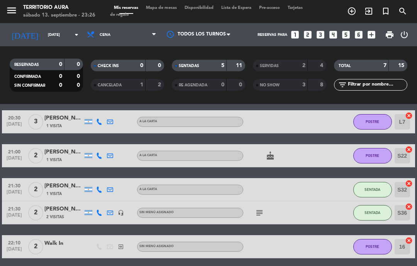
click at [258, 208] on icon "subject" at bounding box center [259, 212] width 9 height 9
click at [315, 162] on div "20:30 [DATE] 3 [PERSON_NAME] 1 Visita A LA CARTA POSTRE L7 cancel 21:00 [DATE] …" at bounding box center [208, 184] width 413 height 148
click at [263, 208] on icon "subject" at bounding box center [259, 212] width 9 height 9
click at [318, 178] on div at bounding box center [318, 189] width 21 height 23
click at [272, 151] on icon "cake" at bounding box center [269, 155] width 9 height 9
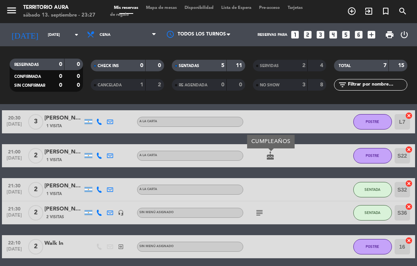
click at [303, 178] on div at bounding box center [275, 189] width 65 height 23
click at [264, 208] on icon "subject" at bounding box center [259, 212] width 9 height 9
click at [330, 181] on div "21:30 [DATE] 2 [PERSON_NAME] 1 Visita A LA CARTA SENTADA S32 cancel" at bounding box center [208, 189] width 413 height 23
click at [270, 151] on icon "cake" at bounding box center [269, 155] width 9 height 9
click at [319, 144] on div at bounding box center [318, 155] width 21 height 23
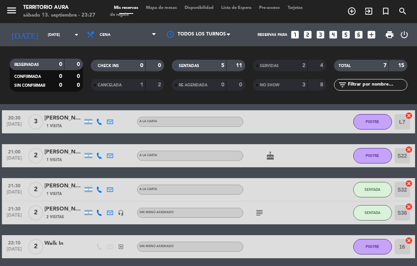
click at [264, 208] on icon "subject" at bounding box center [259, 212] width 9 height 9
click at [333, 178] on div "21:30 [DATE] 2 [PERSON_NAME] 1 Visita A LA CARTA SENTADA S32 cancel" at bounding box center [208, 189] width 413 height 23
click at [260, 208] on icon "subject" at bounding box center [259, 212] width 9 height 9
click at [297, 178] on div at bounding box center [275, 189] width 65 height 23
click at [285, 201] on div "subject" at bounding box center [275, 212] width 65 height 23
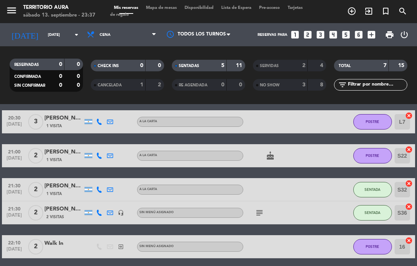
select select "dinner"
click at [332, 178] on div "21:30 [DATE] 2 [PERSON_NAME] 1 Visita A LA CARTA SENTADA S32 cancel" at bounding box center [208, 189] width 413 height 23
select select "dinner"
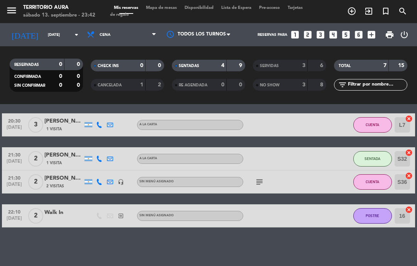
scroll to position [0, 0]
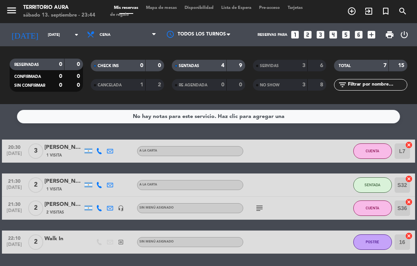
click at [373, 149] on span "CUENTA" at bounding box center [372, 151] width 14 height 4
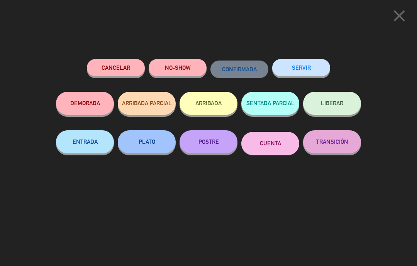
click at [309, 68] on button "SERVIR" at bounding box center [301, 67] width 58 height 17
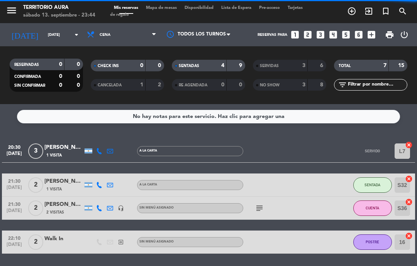
select select "dinner"
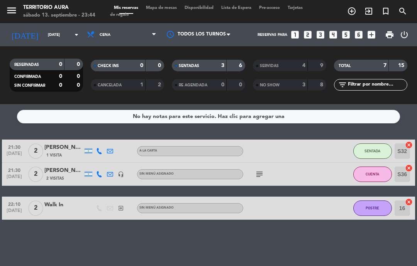
click at [261, 170] on icon "subject" at bounding box center [259, 174] width 9 height 9
click at [330, 163] on div "21:30 [DATE] 2 [PERSON_NAME] 2 Visitas headset_mic Sin menú asignado subject CU…" at bounding box center [208, 174] width 413 height 23
